Goal: Ask a question

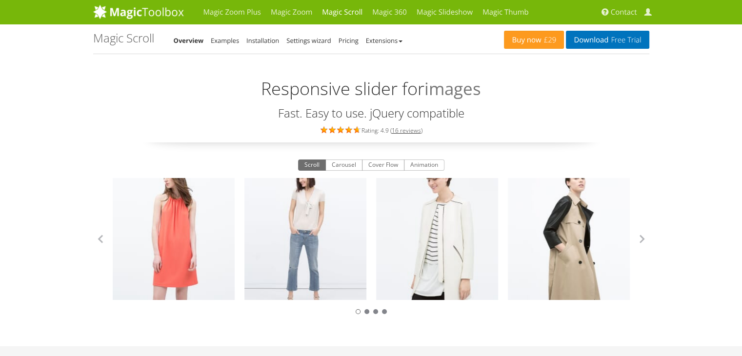
click at [625, 10] on span "Contact" at bounding box center [624, 12] width 26 height 10
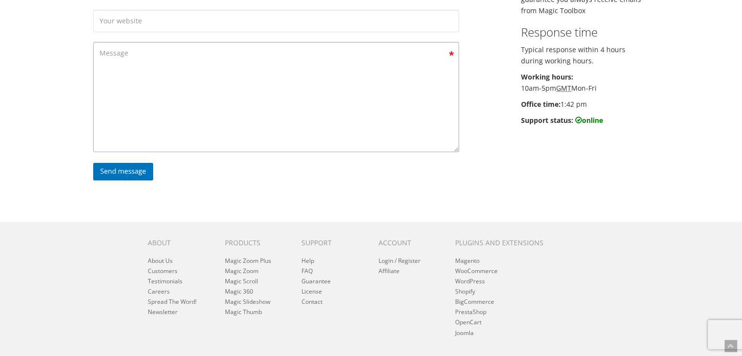
scroll to position [49, 0]
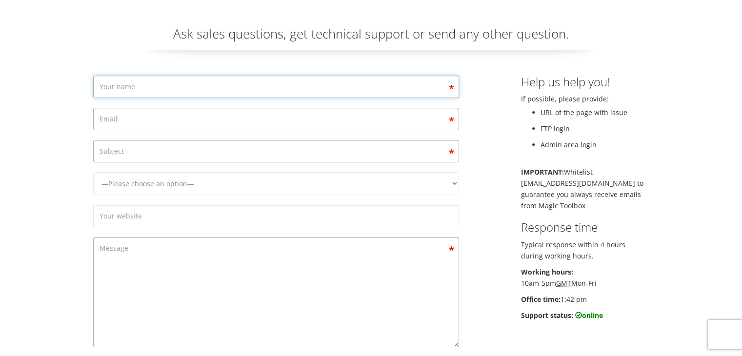
click at [177, 94] on input "Contact form" at bounding box center [276, 87] width 366 height 22
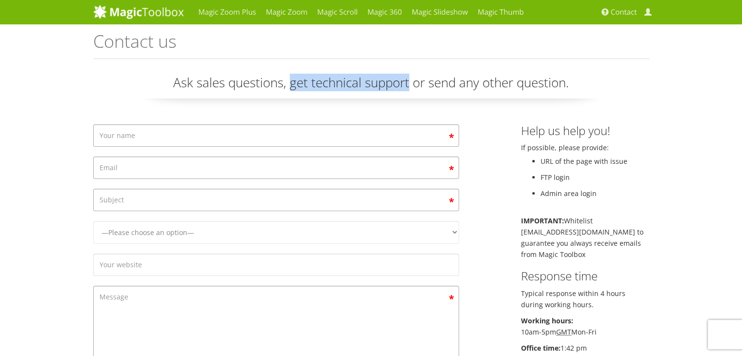
drag, startPoint x: 291, startPoint y: 83, endPoint x: 408, endPoint y: 80, distance: 116.7
click at [408, 80] on p "Ask sales questions, get technical support or send any other question." at bounding box center [371, 86] width 556 height 25
click at [503, 85] on p "Ask sales questions, get technical support or send any other question." at bounding box center [371, 86] width 556 height 25
click at [186, 132] on input "Contact form" at bounding box center [276, 135] width 366 height 22
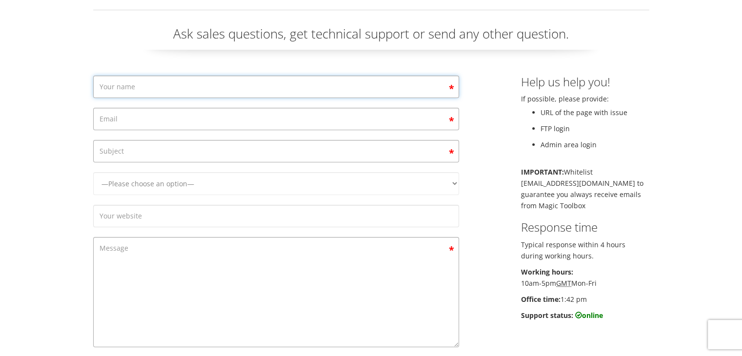
scroll to position [98, 0]
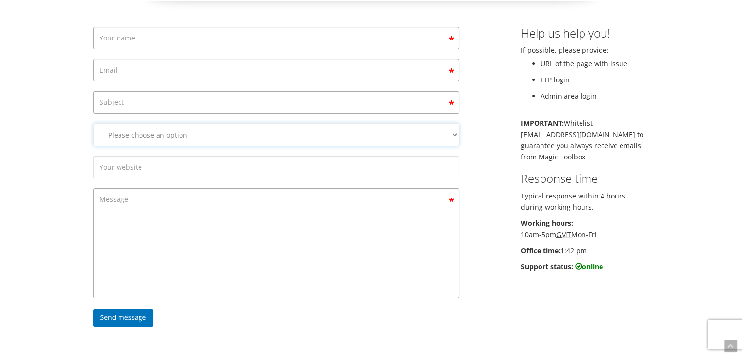
click at [210, 135] on select "—Please choose an option— Magic Zoom Magic Zoom Plus Magic Thumb Magic Slidesho…" at bounding box center [276, 134] width 366 height 23
select select "Magic Zoom Plus"
click at [93, 146] on select "—Please choose an option— Magic Zoom Magic Zoom Plus Magic Thumb Magic Slidesho…" at bounding box center [276, 134] width 366 height 23
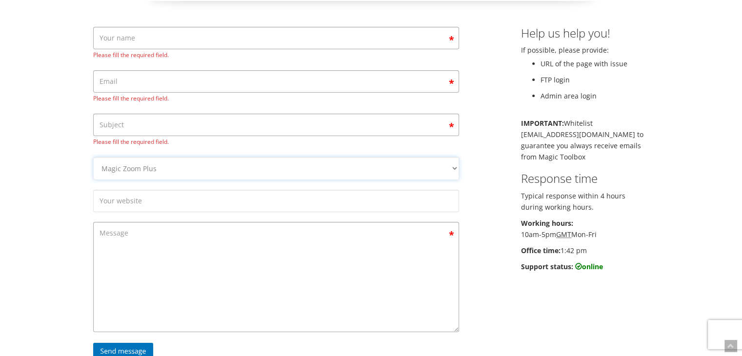
scroll to position [0, 0]
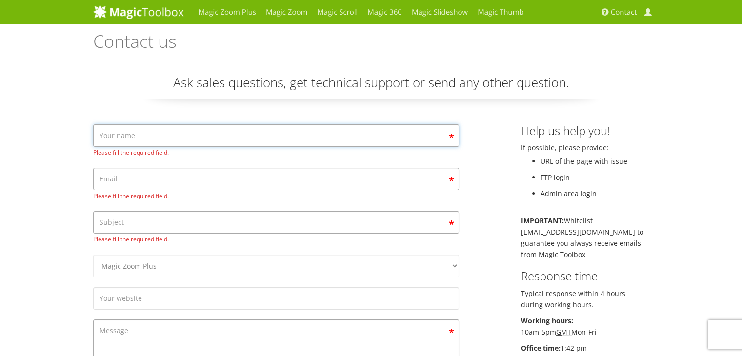
click at [118, 143] on input "Contact form" at bounding box center [276, 135] width 366 height 22
click at [133, 168] on input "Contact form" at bounding box center [276, 179] width 366 height 22
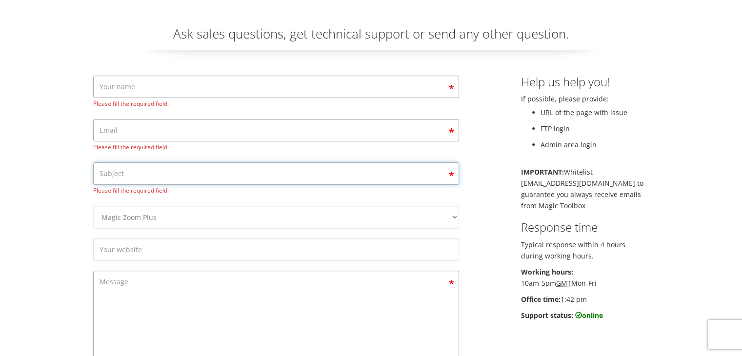
click at [129, 166] on input "Contact form" at bounding box center [276, 174] width 366 height 22
click at [59, 160] on div "Magic Zoom Plus Magic Zoom Magic Scroll Magic 360 Magic Slideshow Magic Thumb C…" at bounding box center [371, 293] width 742 height 684
click at [140, 95] on input "Contact form" at bounding box center [276, 87] width 366 height 22
click at [156, 124] on input "Contact form" at bounding box center [276, 130] width 366 height 22
click at [135, 170] on input "Contact form" at bounding box center [276, 174] width 366 height 22
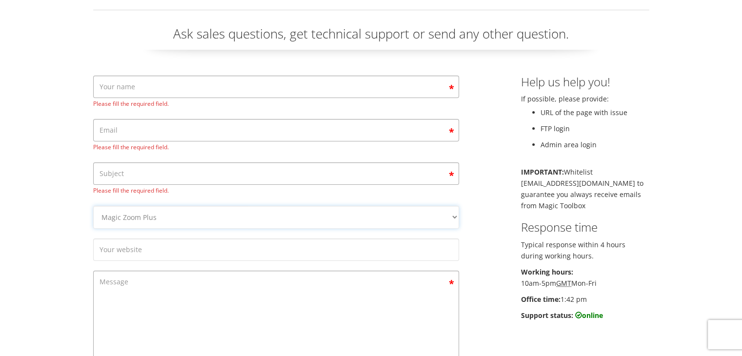
click at [203, 220] on select "—Please choose an option— Magic Zoom Magic Zoom Plus Magic Thumb Magic Slidesho…" at bounding box center [276, 217] width 366 height 23
click at [29, 217] on div "Magic Zoom Plus Magic Zoom Magic Scroll Magic 360 Magic Slideshow Magic Thumb C…" at bounding box center [371, 293] width 742 height 684
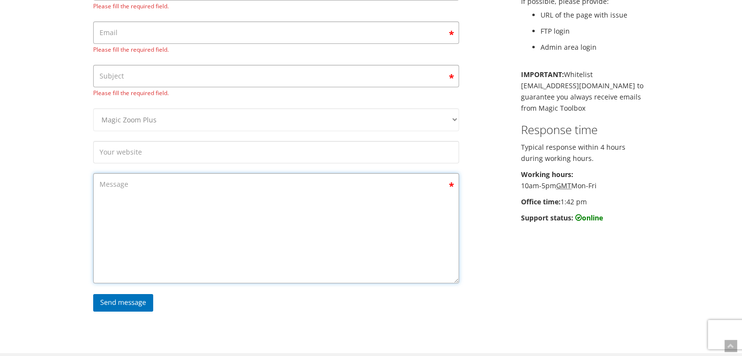
click at [141, 213] on textarea "Contact form" at bounding box center [276, 228] width 366 height 110
click at [123, 158] on input "Contact form" at bounding box center [276, 152] width 366 height 22
click at [332, 221] on textarea "Contact form" at bounding box center [276, 228] width 366 height 110
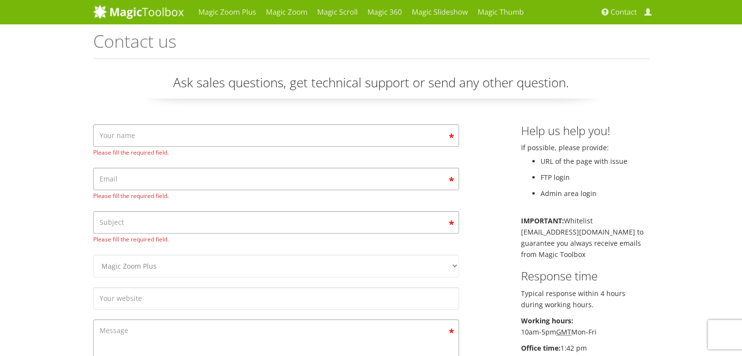
click at [113, 200] on span "Please fill the required field." at bounding box center [276, 195] width 366 height 11
